Goal: Task Accomplishment & Management: Manage account settings

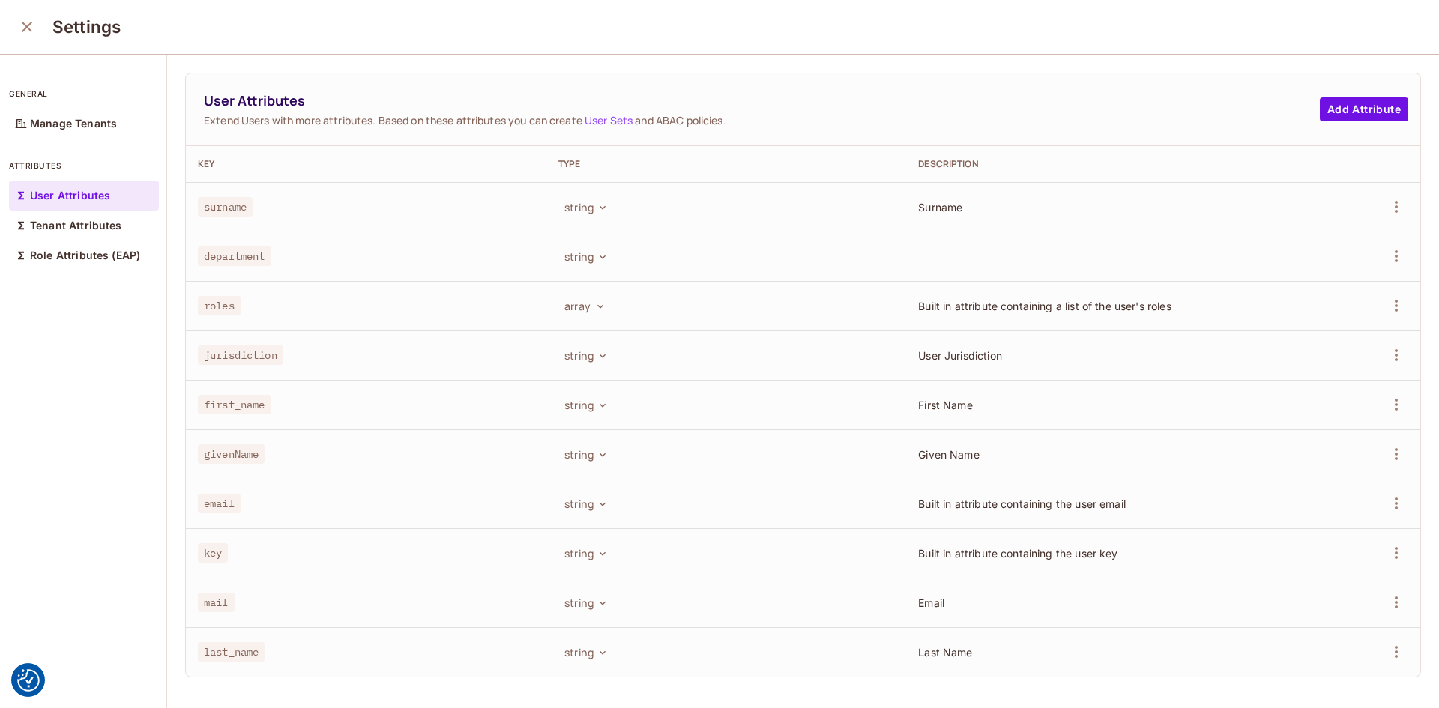
click at [21, 27] on icon "close" at bounding box center [27, 27] width 18 height 18
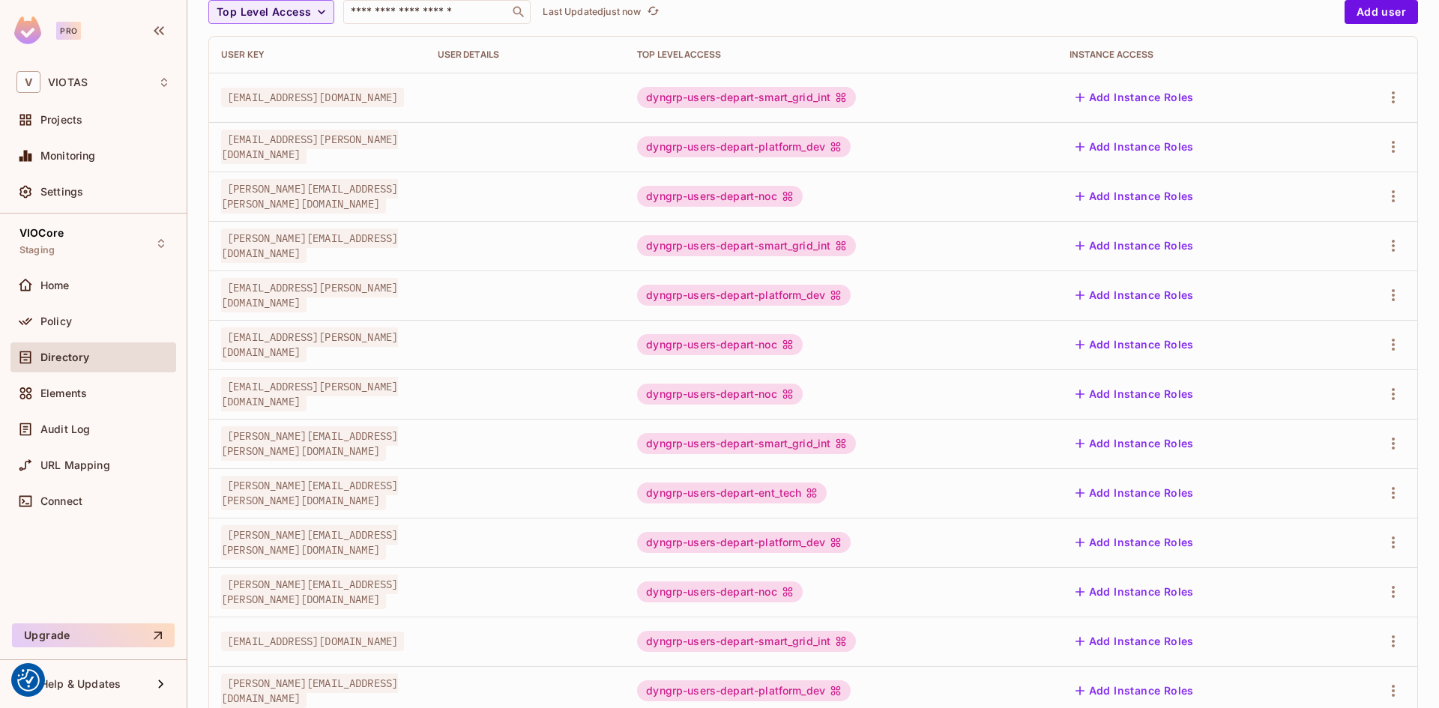
scroll to position [339, 0]
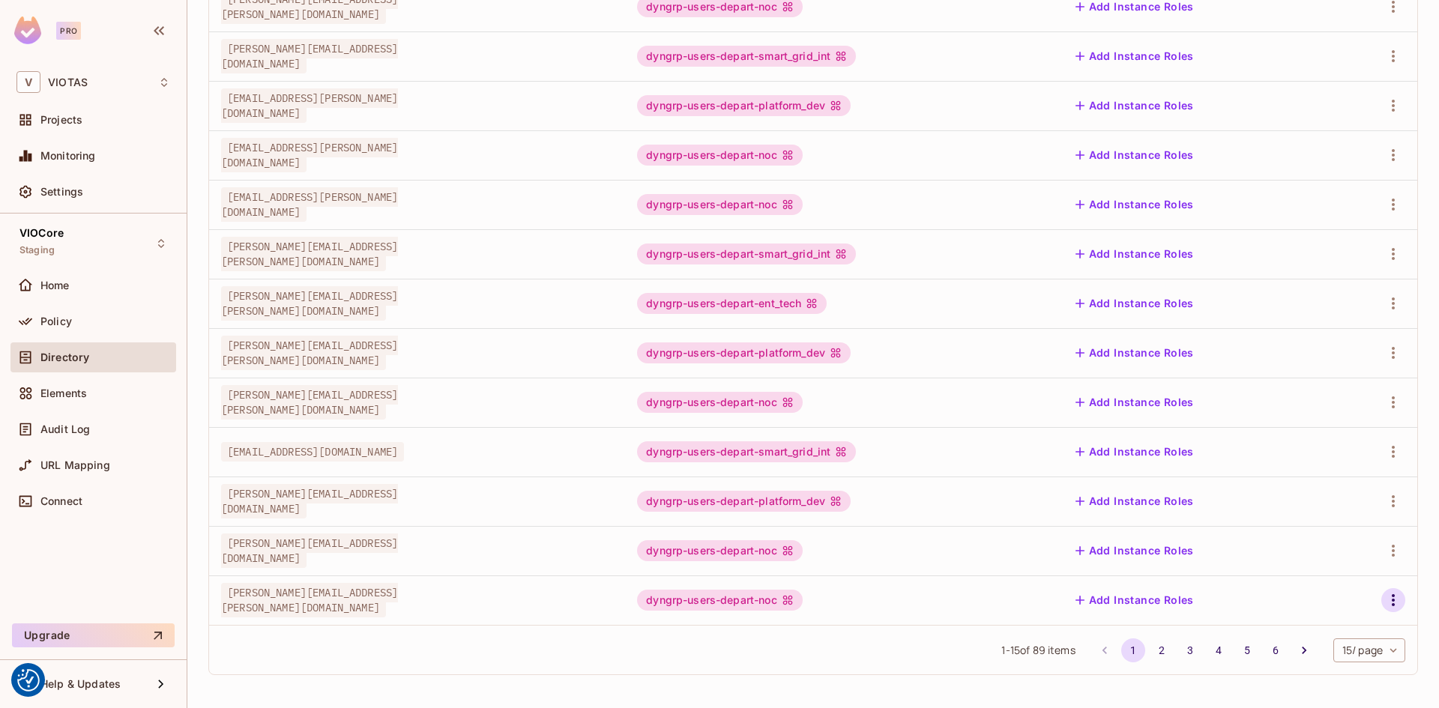
click at [1392, 602] on icon "button" at bounding box center [1393, 600] width 3 height 12
click at [1317, 638] on div "Edit Attributes" at bounding box center [1330, 640] width 74 height 15
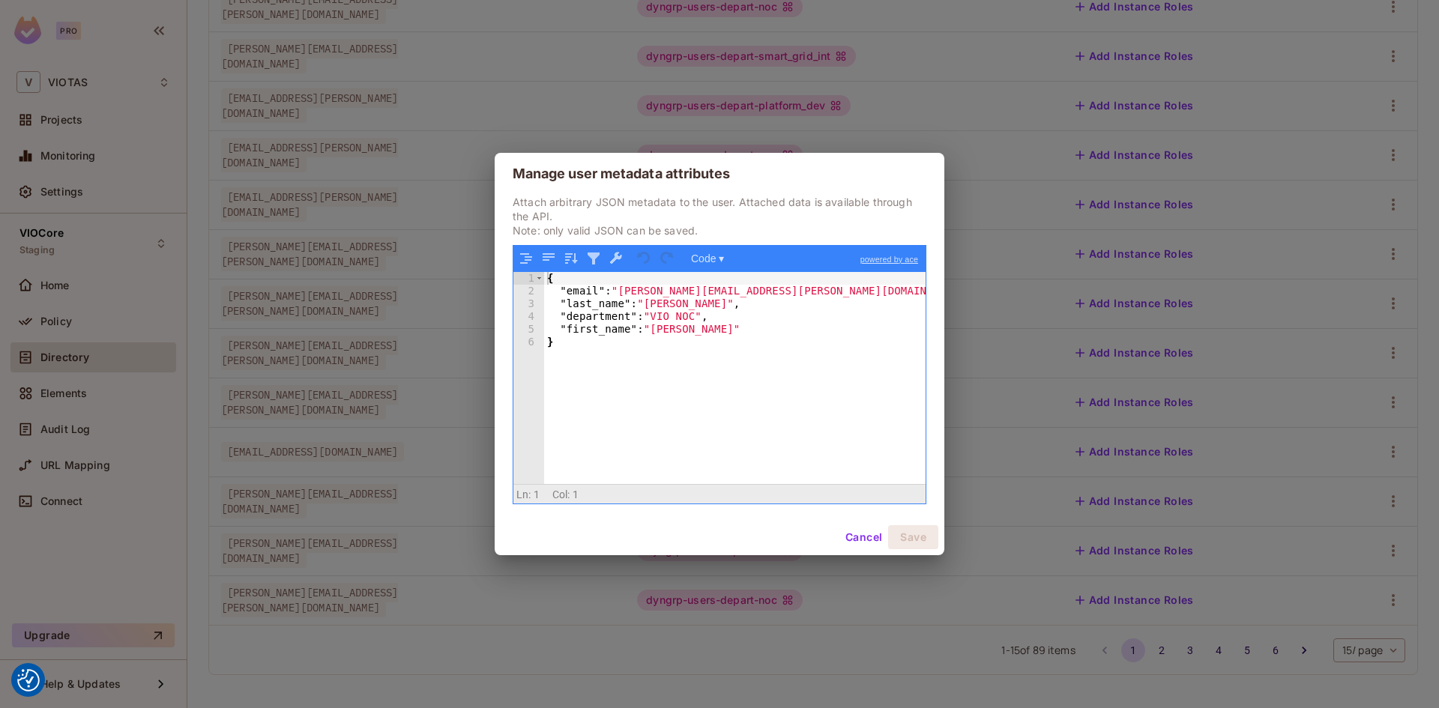
click at [859, 540] on button "Cancel" at bounding box center [863, 537] width 49 height 24
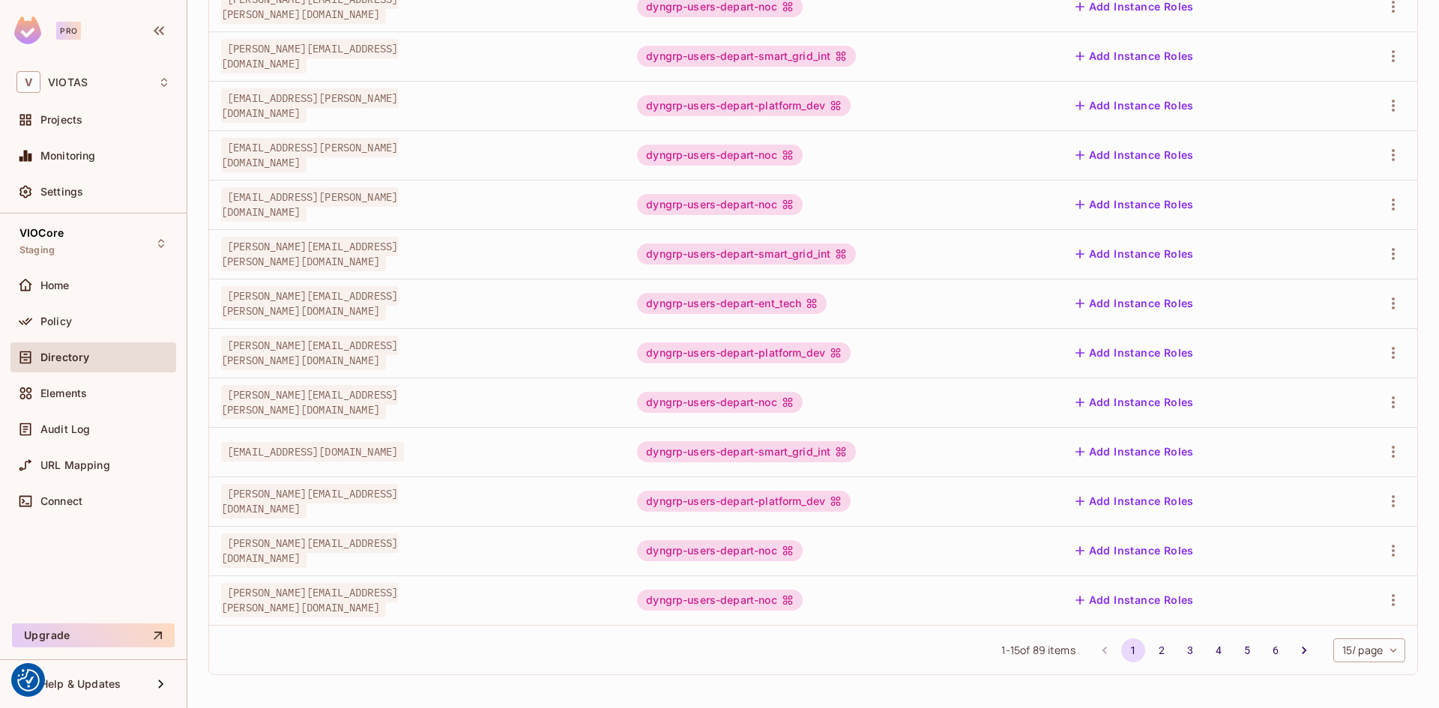
click at [1264, 650] on button "6" at bounding box center [1276, 651] width 24 height 24
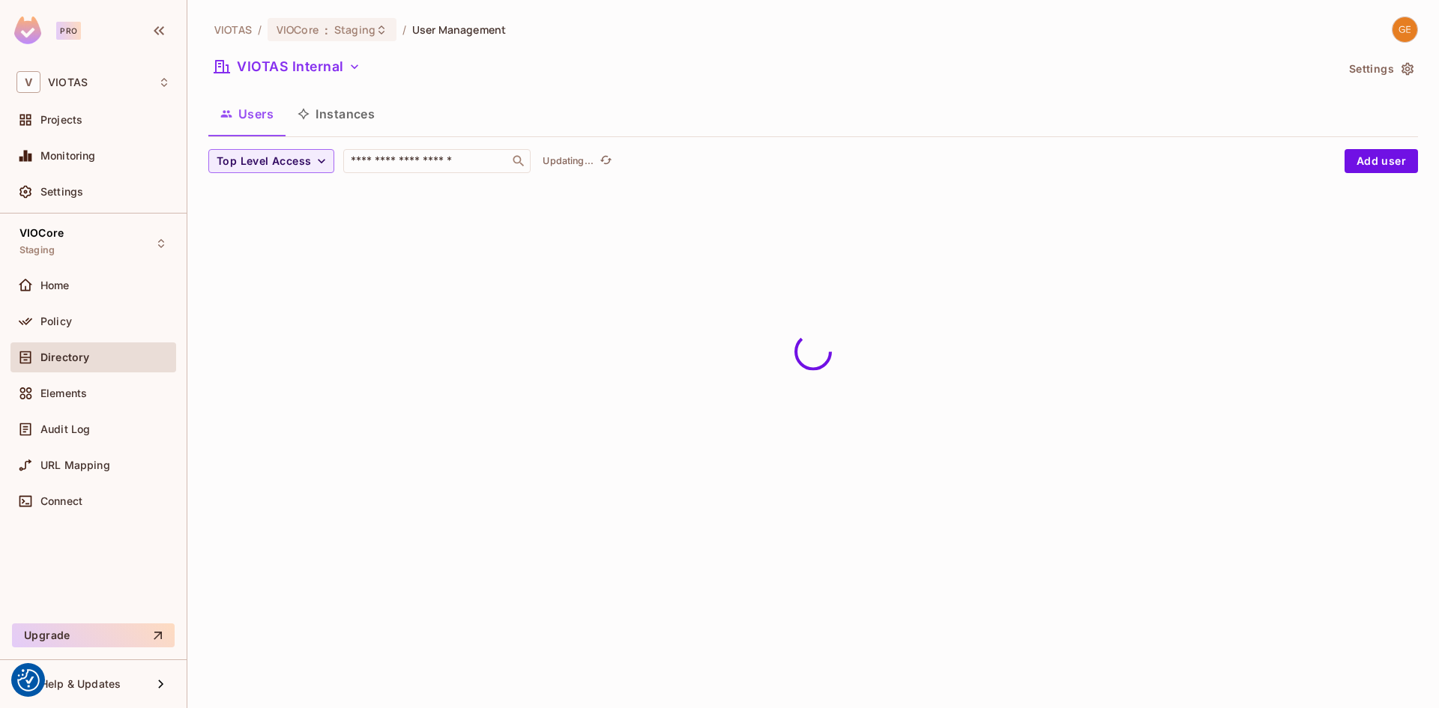
scroll to position [0, 0]
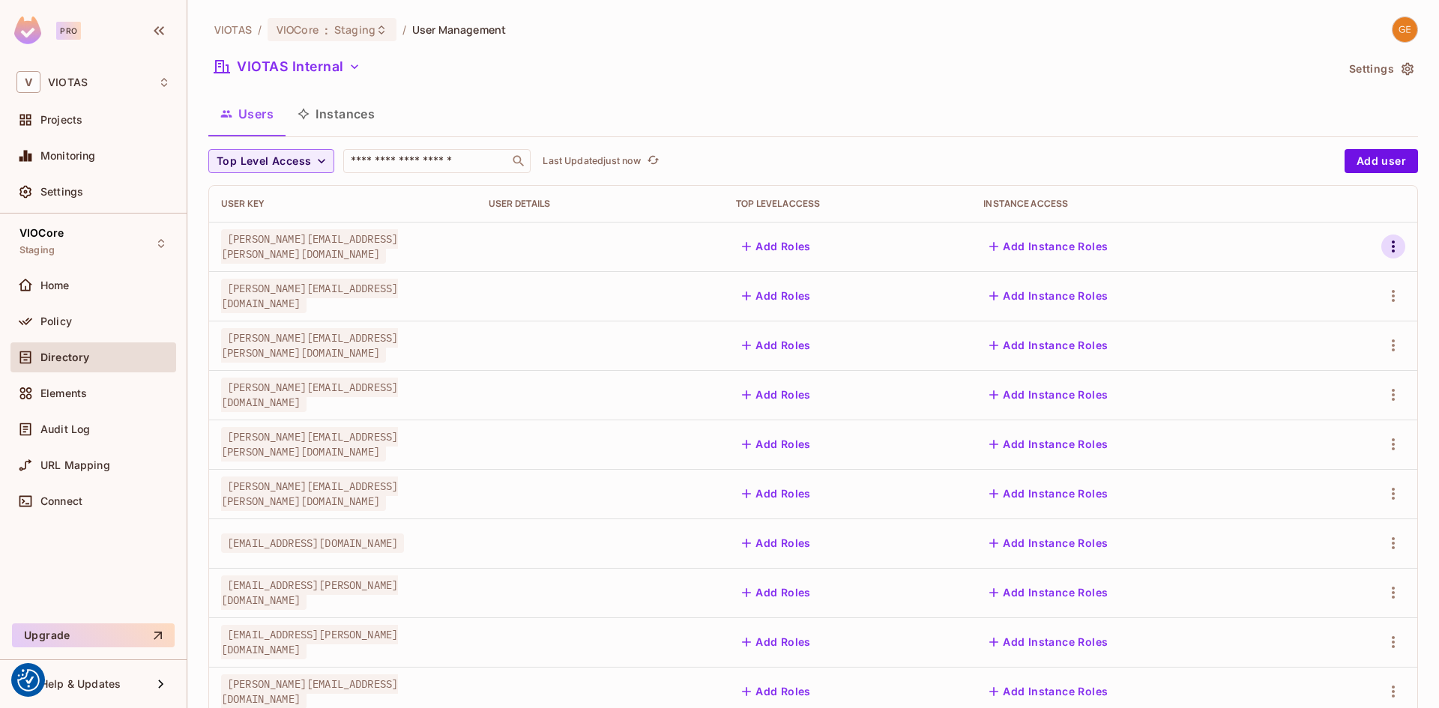
click at [1384, 251] on icon "button" at bounding box center [1393, 247] width 18 height 18
click at [1318, 310] on div "Edit Attributes" at bounding box center [1330, 314] width 74 height 15
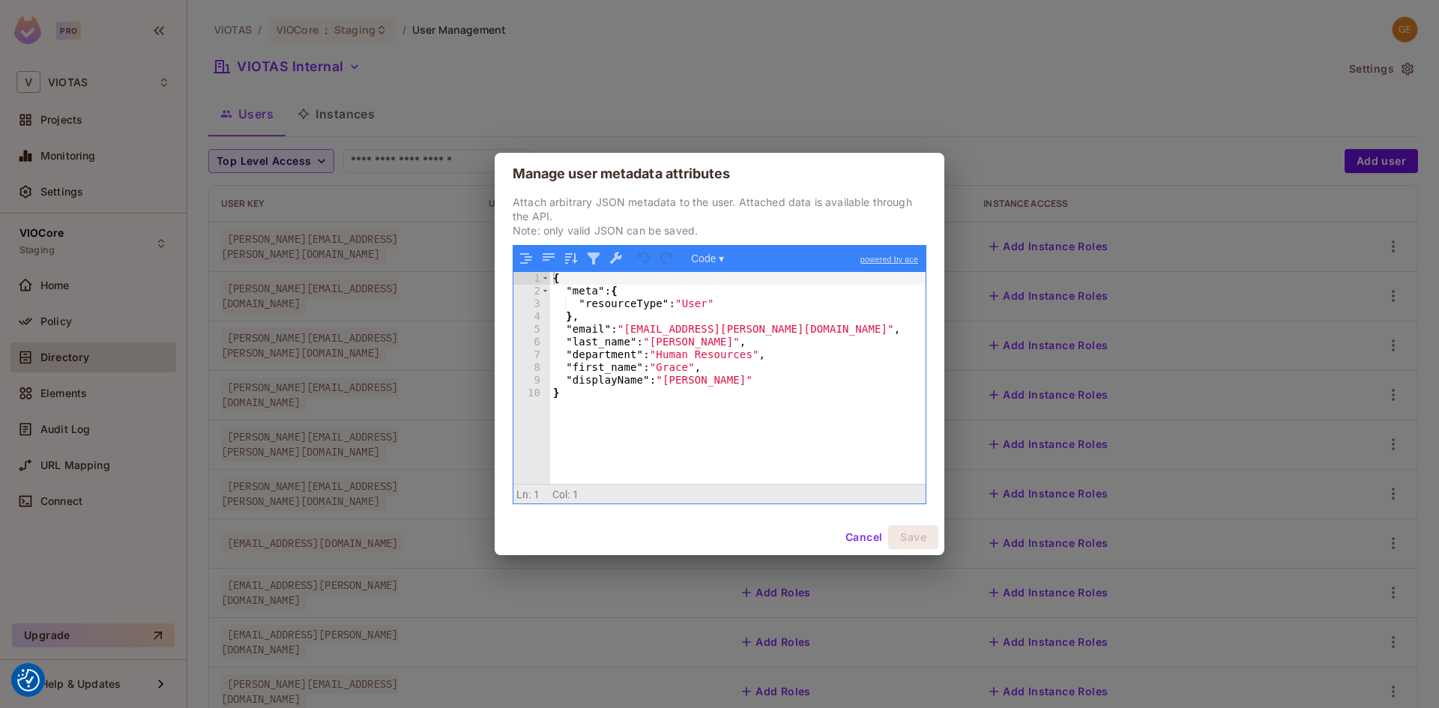
click at [848, 538] on button "Cancel" at bounding box center [863, 537] width 49 height 24
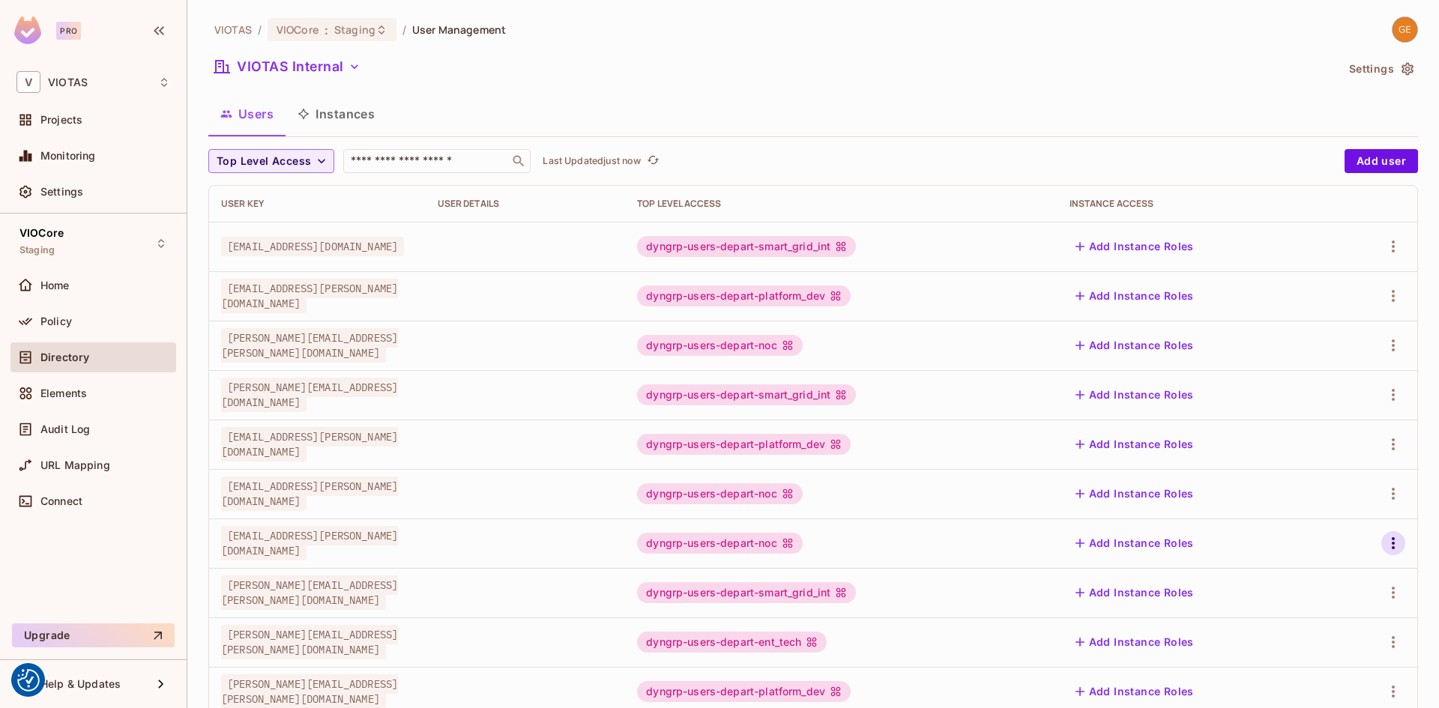
click at [1386, 540] on icon "button" at bounding box center [1393, 543] width 18 height 18
click at [1323, 606] on div "Edit Attributes" at bounding box center [1330, 610] width 74 height 15
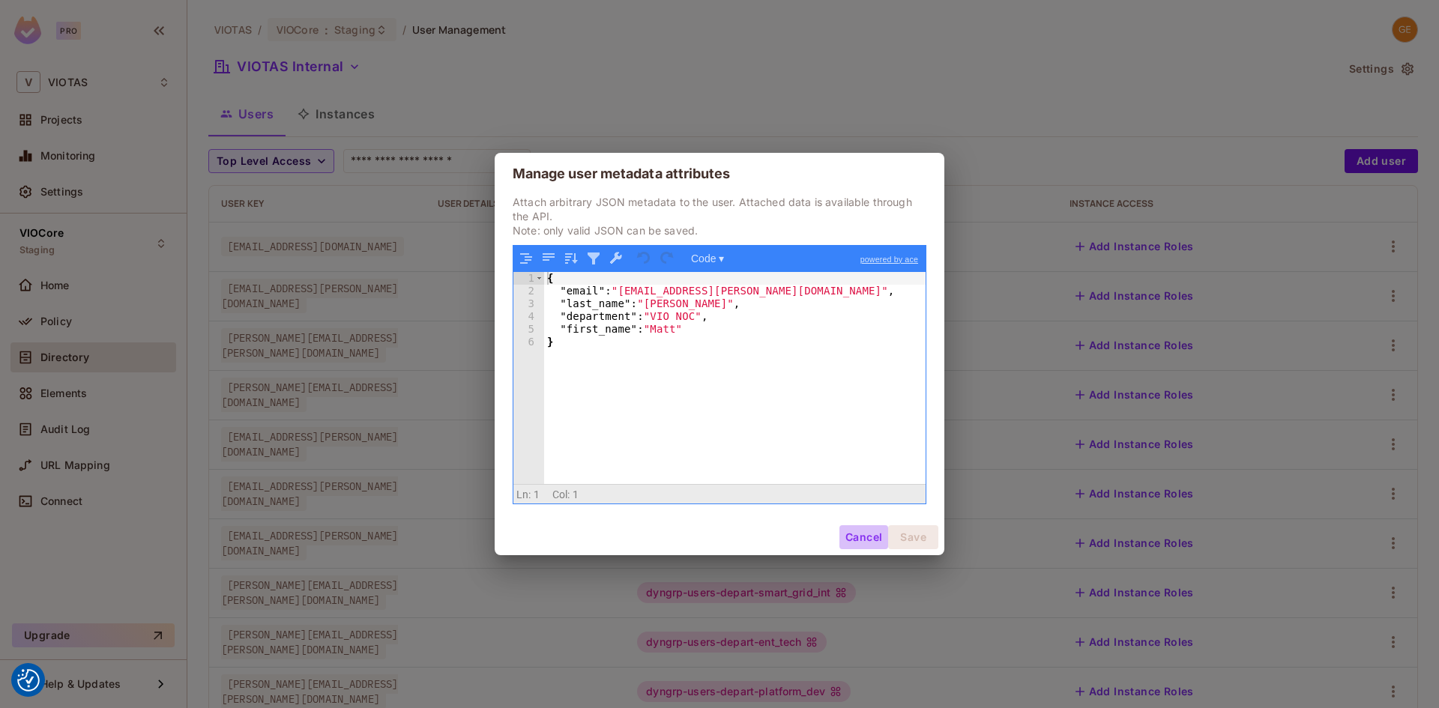
click at [858, 539] on button "Cancel" at bounding box center [863, 537] width 49 height 24
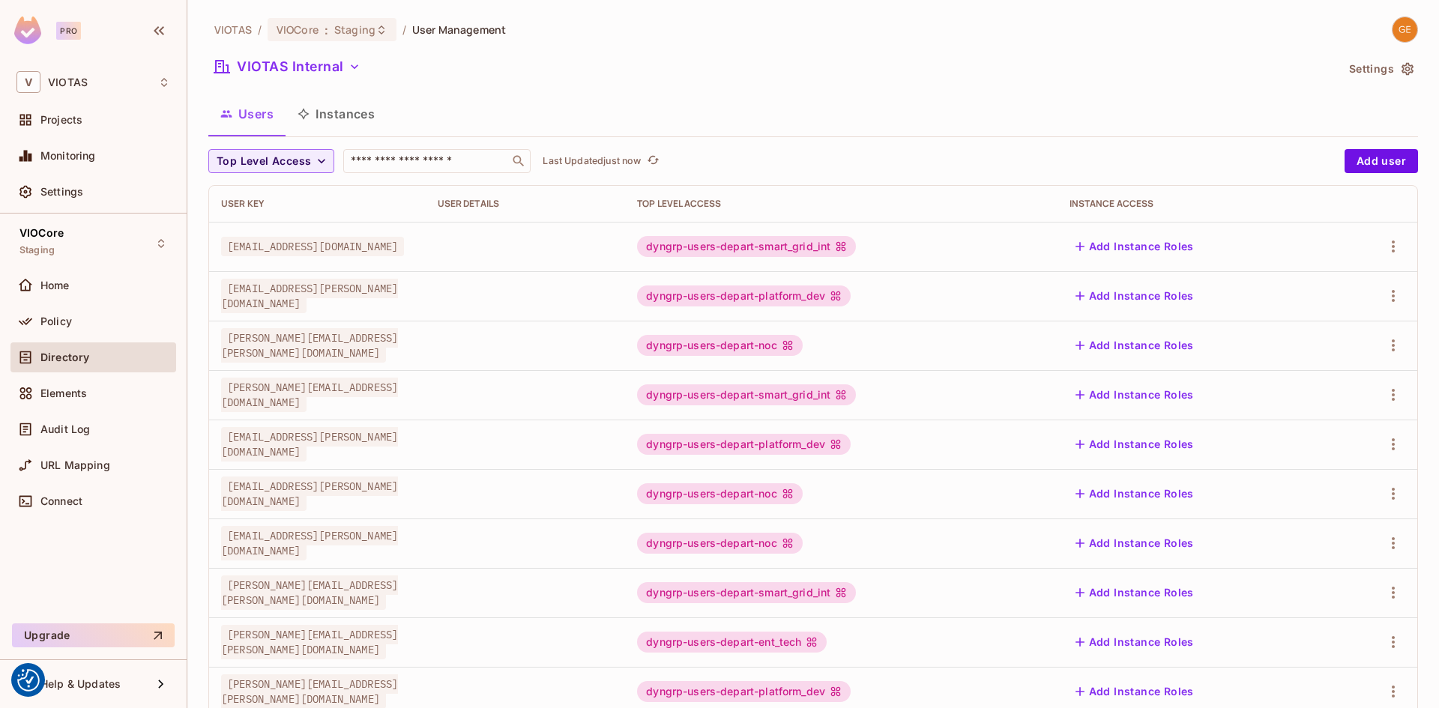
scroll to position [339, 0]
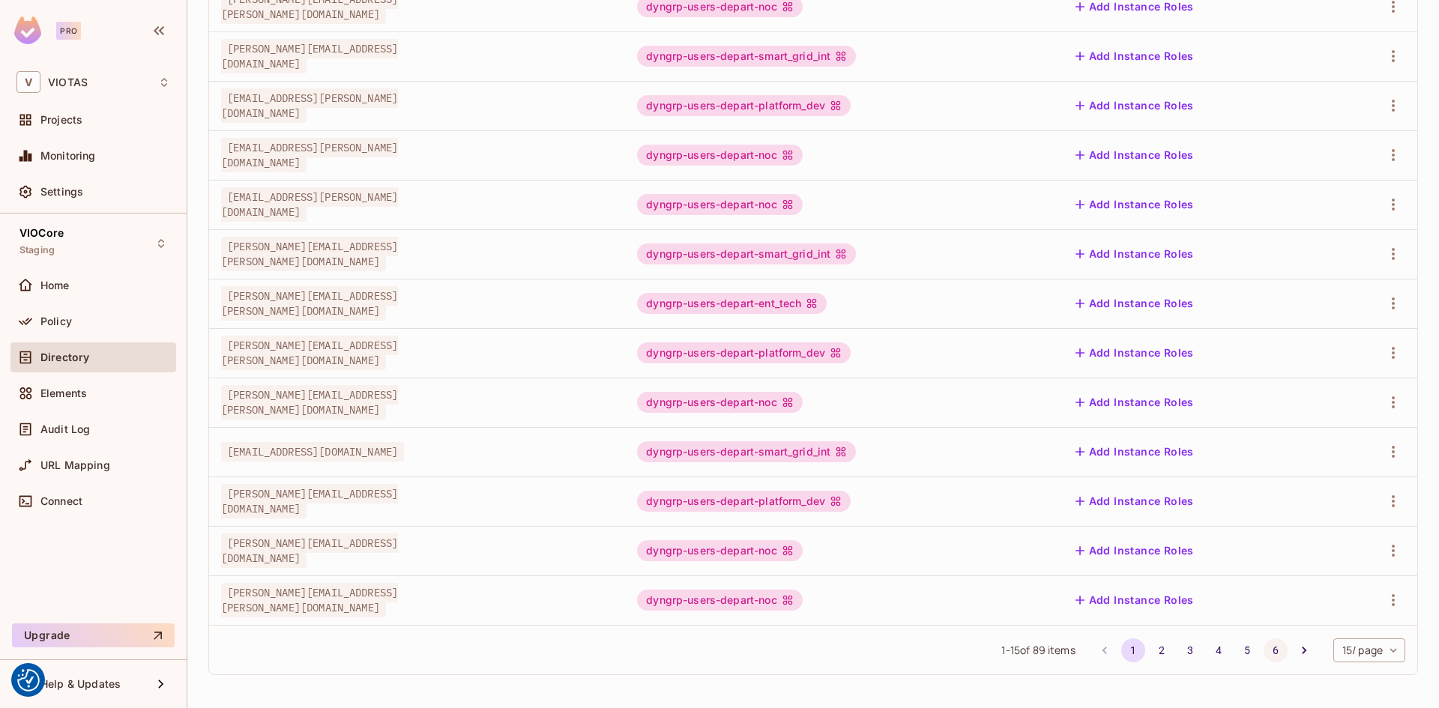
click at [1264, 648] on button "6" at bounding box center [1276, 651] width 24 height 24
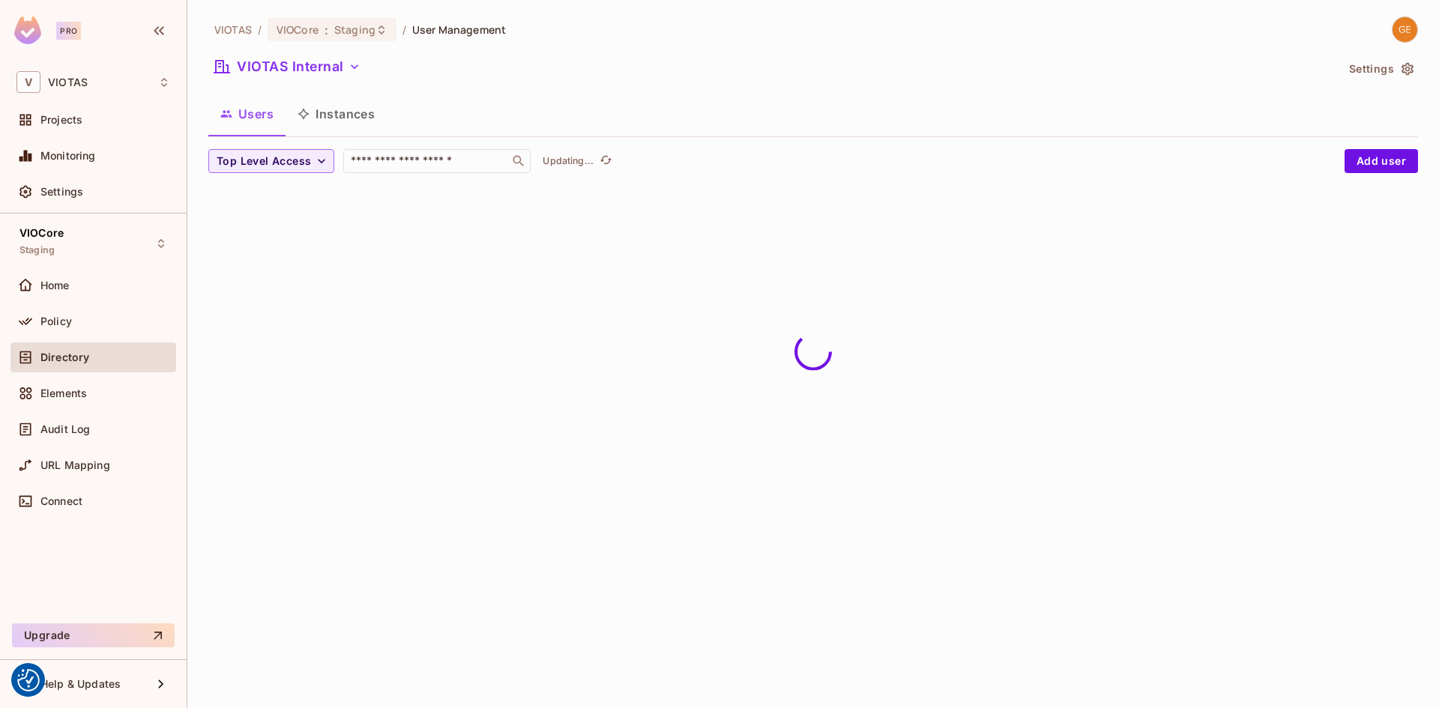
scroll to position [0, 0]
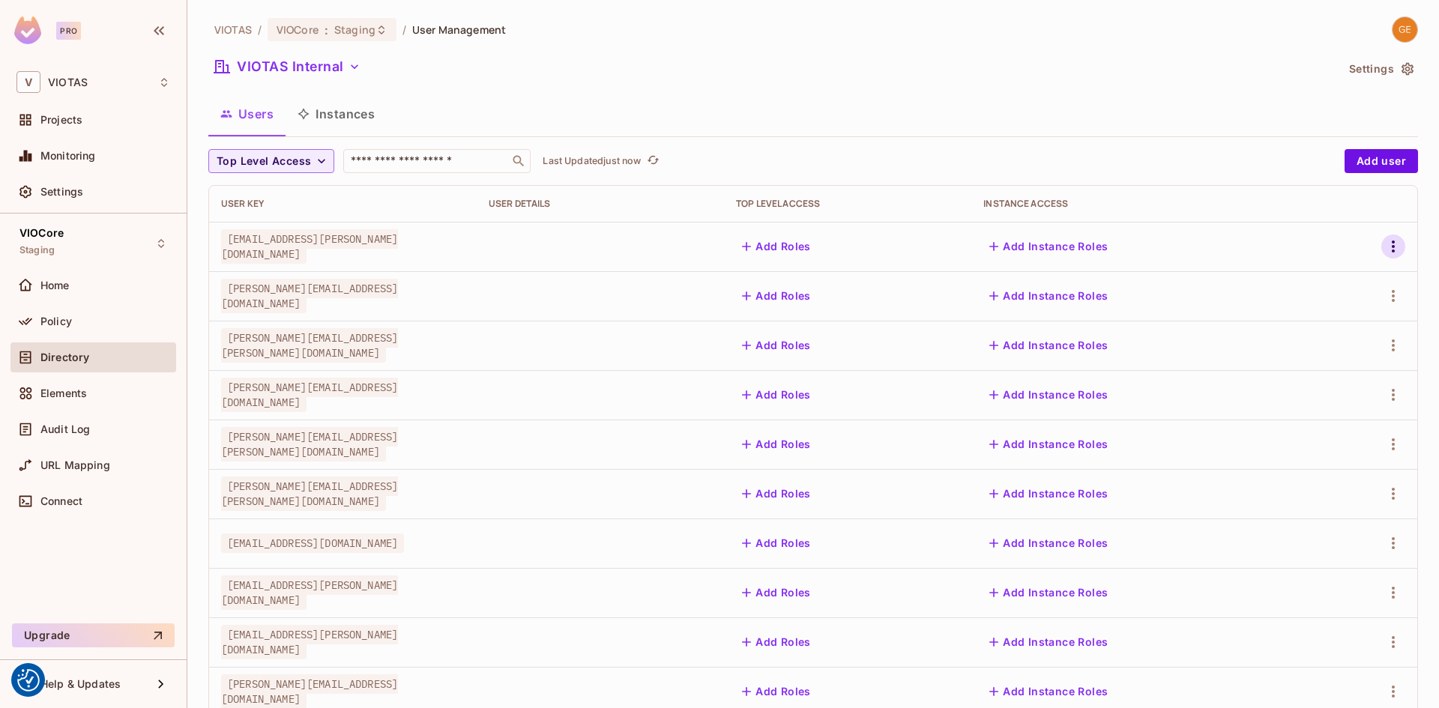
click at [1384, 250] on icon "button" at bounding box center [1393, 247] width 18 height 18
click at [1303, 316] on div "Edit Attributes" at bounding box center [1330, 314] width 74 height 15
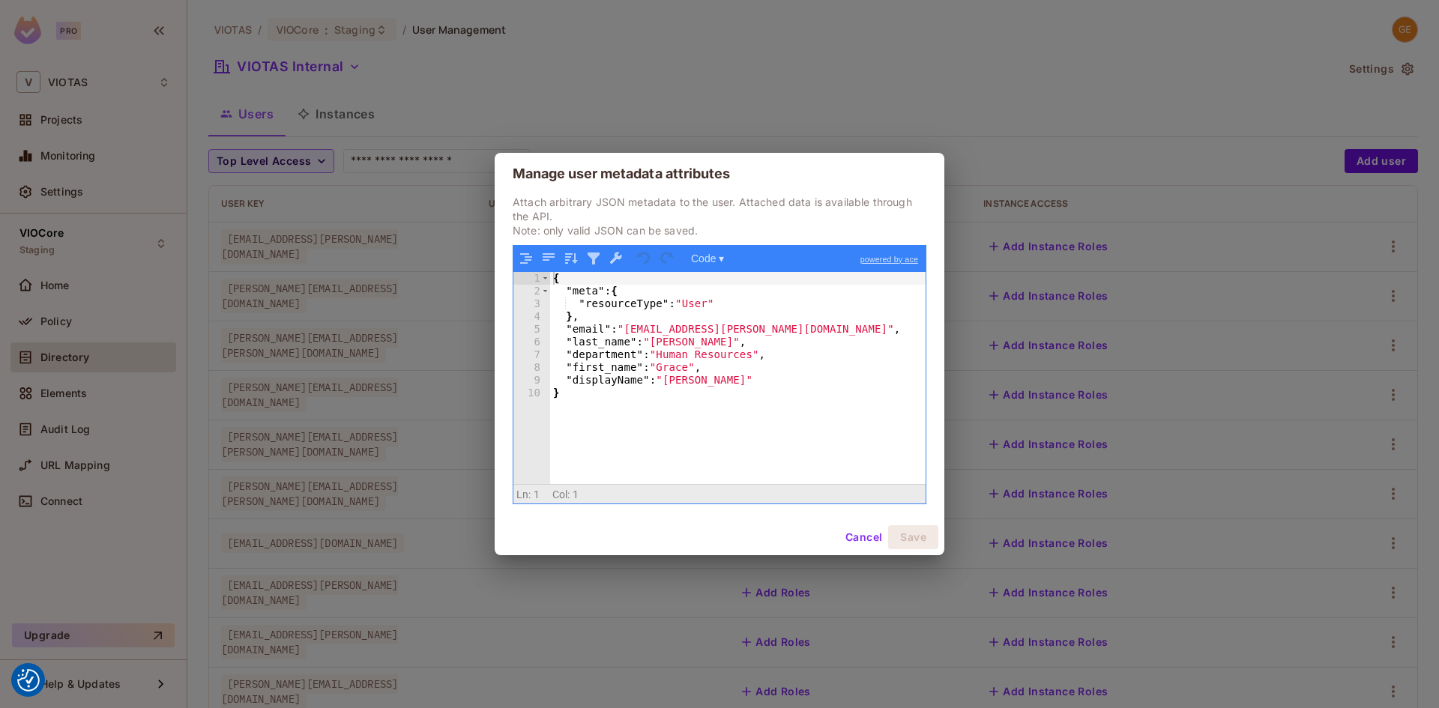
click at [860, 543] on button "Cancel" at bounding box center [863, 537] width 49 height 24
